Goal: Complete application form

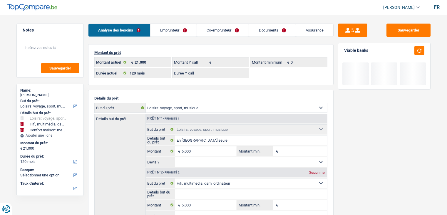
select select "hobbies"
select select "tech"
select select "household"
select select "120"
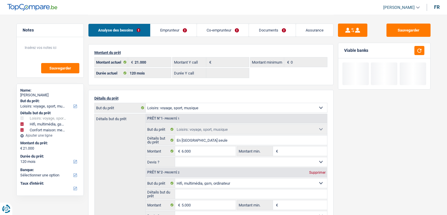
select select "120"
select select "hobbies"
select select "tech"
select select "household"
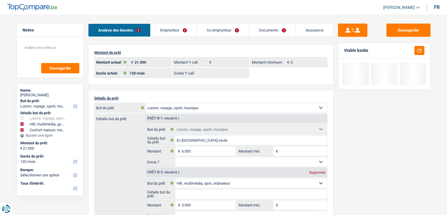
select select "120"
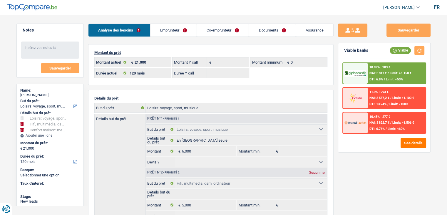
click at [181, 31] on link "Emprunteur" at bounding box center [174, 30] width 46 height 13
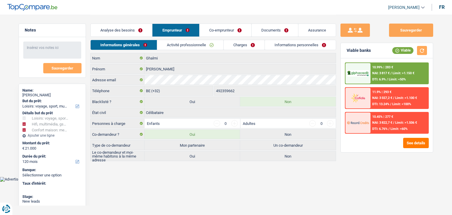
click at [181, 48] on link "Activité professionnelle" at bounding box center [190, 45] width 66 height 10
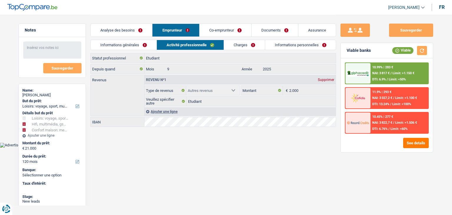
click at [243, 45] on link "Charges" at bounding box center [244, 45] width 41 height 10
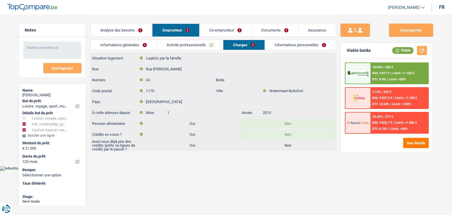
click at [277, 49] on link "Informations personnelles" at bounding box center [300, 45] width 71 height 10
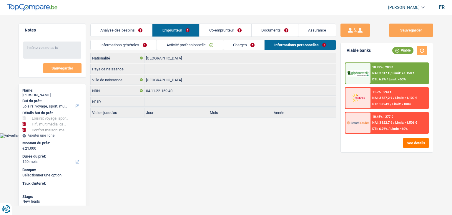
click at [226, 32] on link "Co-emprunteur" at bounding box center [225, 30] width 52 height 13
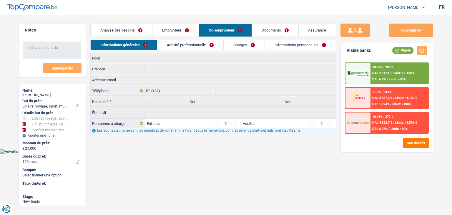
click at [193, 44] on link "Activité professionnelle" at bounding box center [190, 45] width 66 height 10
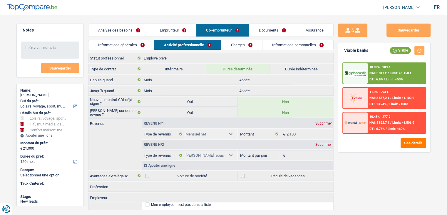
click at [119, 27] on link "Analyse des besoins" at bounding box center [119, 30] width 61 height 13
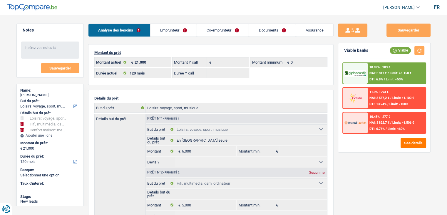
click at [396, 175] on div "Sauvegarder Viable banks Viable 10.99% | 283 € NAI: 3 817 € / Limit: >1.150 € D…" at bounding box center [384, 115] width 101 height 182
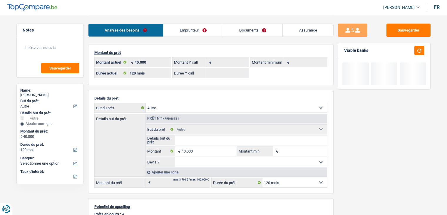
select select "other"
select select "120"
select select "other"
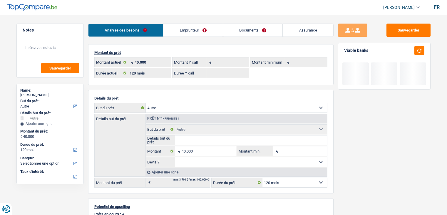
select select "other"
select select "120"
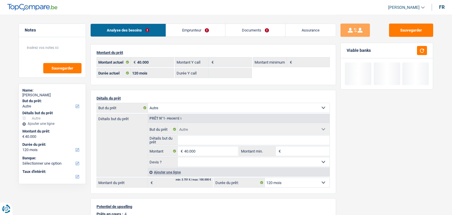
select select "other"
select select "120"
select select "other"
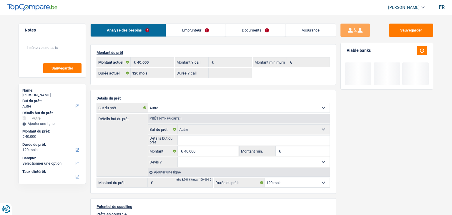
select select "other"
select select "120"
select select "rents"
select select "BE"
select select "creditConsolidation"
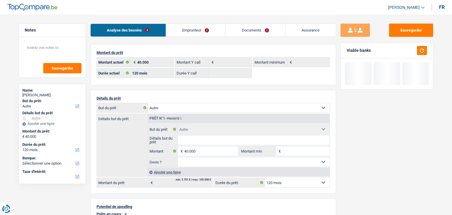
select select "84"
select select "personalLoan"
select select "homeFurnishingOrRelocation"
select select "30"
select select "cardOrCredit"
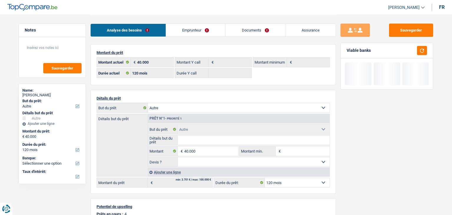
select select "cardOrCredit"
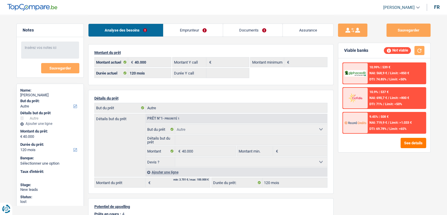
click at [207, 32] on link "Emprunteur" at bounding box center [193, 30] width 59 height 13
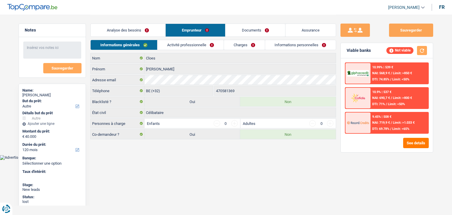
click at [254, 36] on link "Documents" at bounding box center [255, 30] width 60 height 13
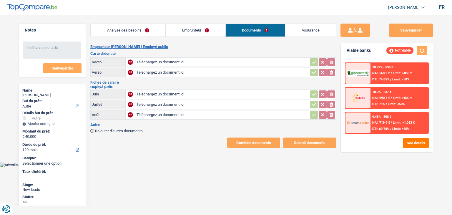
click at [209, 26] on link "Emprunteur" at bounding box center [195, 30] width 59 height 13
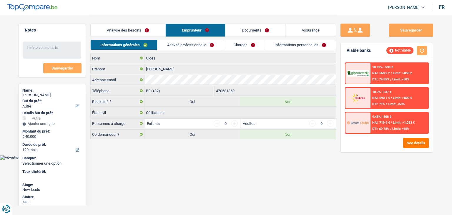
click at [238, 40] on link "Charges" at bounding box center [244, 45] width 41 height 10
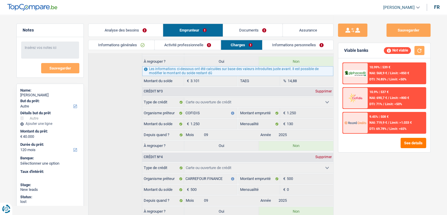
scroll to position [272, 0]
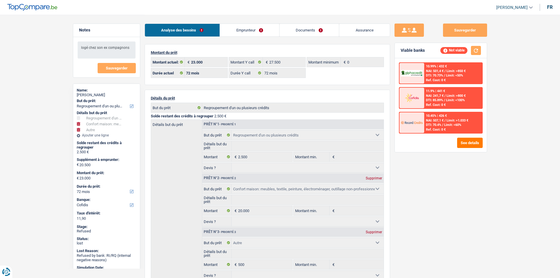
select select "refinancing"
select select "household"
select select "other"
select select "72"
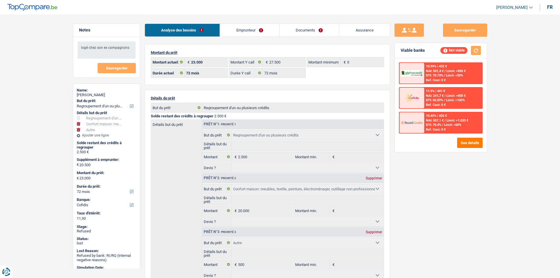
select select "cofidis"
select select "72"
select select "refinancing"
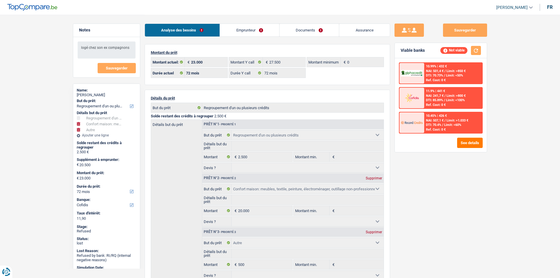
select select "household"
select select "other"
select select "72"
select select "refinancing"
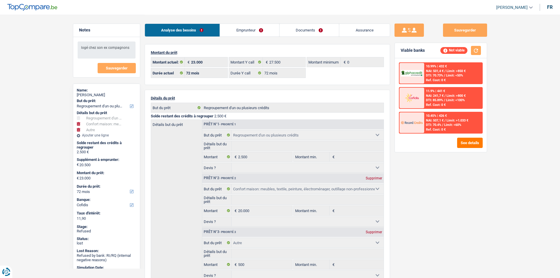
select select "household"
select select "other"
select select "72"
select select "cofidis"
select select "72"
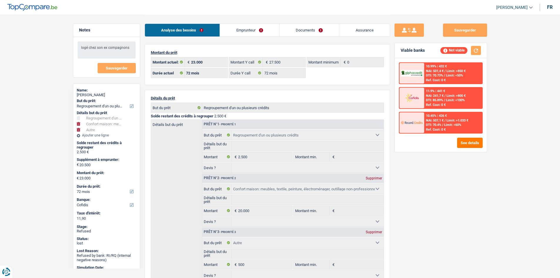
select select "72"
select select "refinancing"
select select "household"
select select "other"
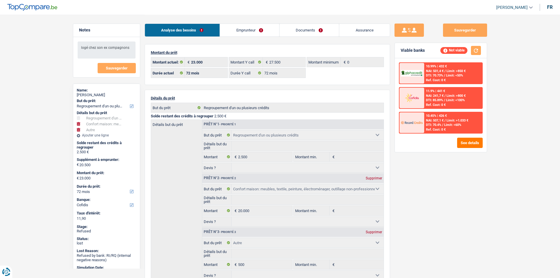
select select "72"
click at [256, 33] on link "Emprunteur" at bounding box center [249, 30] width 59 height 13
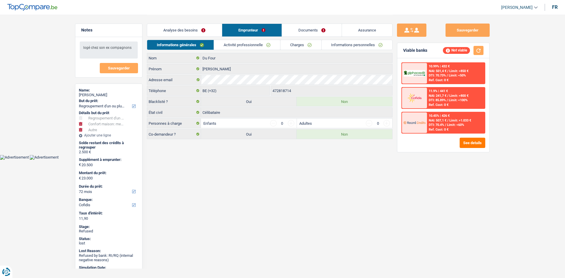
click at [251, 46] on link "Activité professionnelle" at bounding box center [247, 45] width 66 height 10
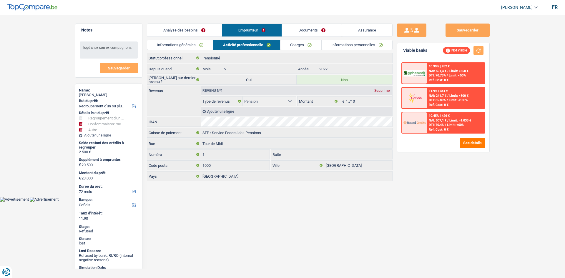
click at [454, 178] on div "Sauvegarder Viable banks Not viable 10.99% | 432 € NAI: 501,4 € / Limit: >850 €…" at bounding box center [442, 146] width 101 height 245
click at [499, 187] on main "Notes logé chez son ex compagnons Sauvegarder Name: Dominique Du Four But du pr…" at bounding box center [282, 98] width 565 height 197
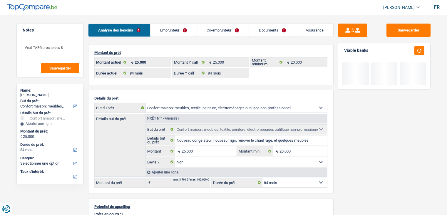
select select "household"
select select "84"
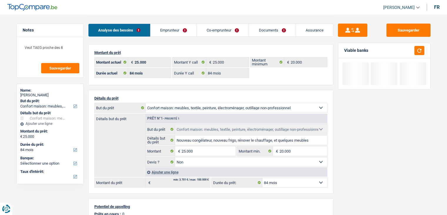
select select "household"
select select "false"
select select "84"
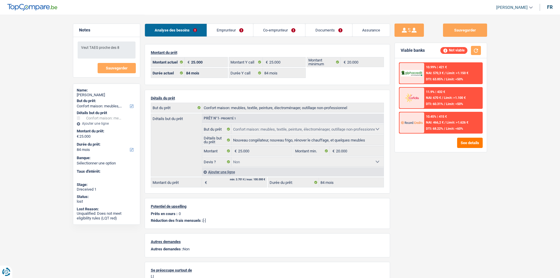
click at [38, 75] on main "Notes Veut TAEG proche des 8 Sauvegarder Name: [PERSON_NAME] But du prêt: Confo…" at bounding box center [280, 152] width 560 height 305
click at [235, 28] on link "Emprunteur" at bounding box center [230, 30] width 46 height 13
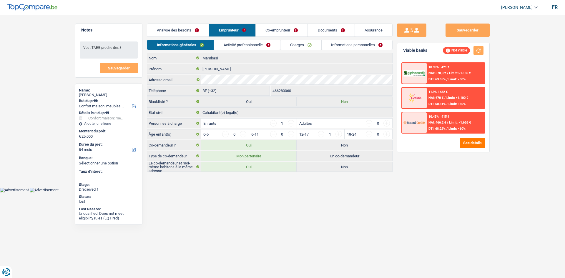
click at [245, 43] on link "Activité professionnelle" at bounding box center [247, 45] width 66 height 10
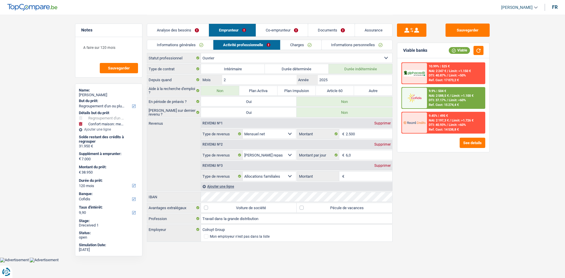
select select "refinancing"
select select "household"
select select "120"
select select "cofidis"
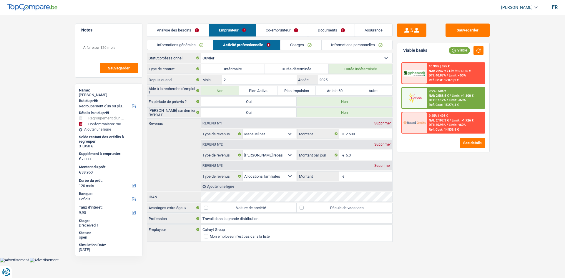
select select "worker"
select select "netSalary"
select select "mealVouchers"
select select "familyAllowances"
click at [289, 174] on select "Allocation d'handicap Allocations chômage Allocations familiales Chèques repas …" at bounding box center [269, 175] width 53 height 9
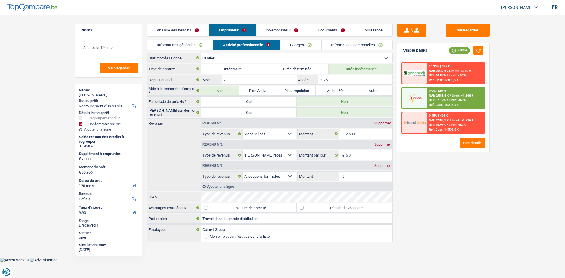
click at [315, 177] on label "Montant" at bounding box center [318, 175] width 42 height 9
click at [346, 177] on input "Montant" at bounding box center [369, 175] width 47 height 9
